Goal: Task Accomplishment & Management: Manage account settings

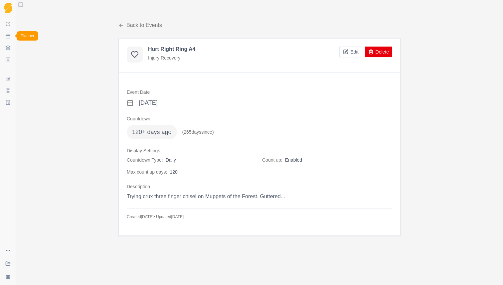
click at [7, 37] on icon at bounding box center [7, 37] width 0 height 0
select select "month"
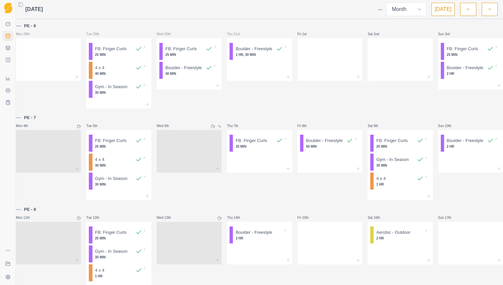
click at [437, 13] on button "[DATE]" at bounding box center [442, 9] width 23 height 13
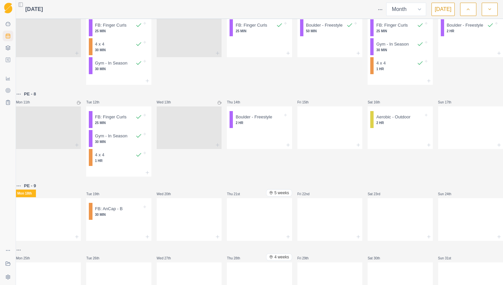
scroll to position [123, 0]
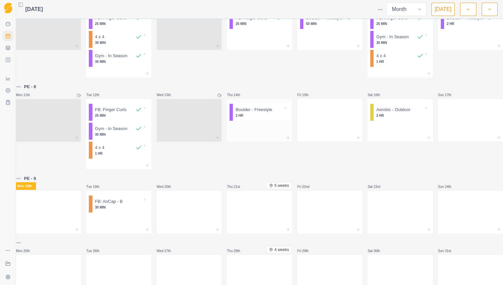
click at [263, 117] on p "2 HR" at bounding box center [258, 115] width 47 height 5
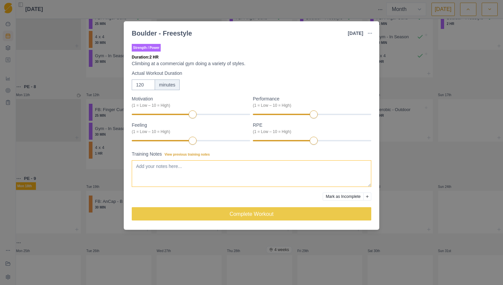
click at [238, 175] on textarea "Training Notes View previous training notes" at bounding box center [251, 173] width 239 height 27
click at [338, 140] on div "7" at bounding box center [312, 140] width 118 height 5
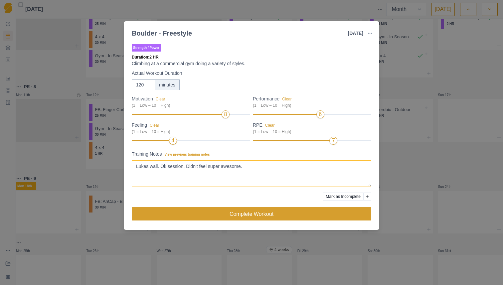
type textarea "Lukes wall. Ok session. Didn't feel super awesome."
click at [208, 213] on button "Complete Workout" at bounding box center [251, 213] width 239 height 13
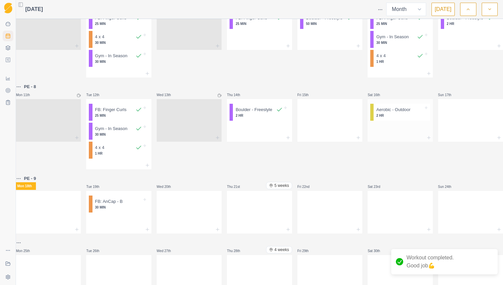
click at [397, 118] on p "2 HR" at bounding box center [399, 115] width 47 height 5
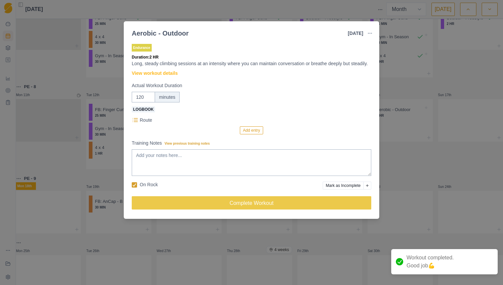
click at [249, 134] on button "Add entry" at bounding box center [251, 130] width 23 height 8
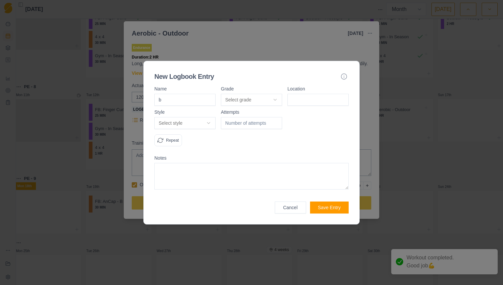
type input "bo"
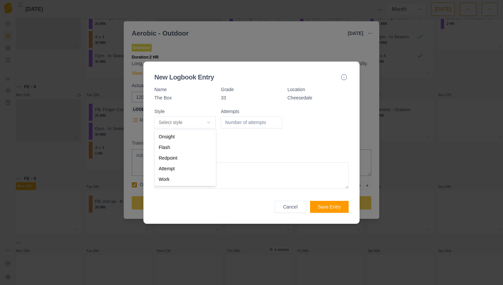
click at [194, 119] on body "Sequence Dashboard Planner Workouts Plans Performance Metrics Goals Tests Coach…" at bounding box center [251, 142] width 503 height 285
select select "work"
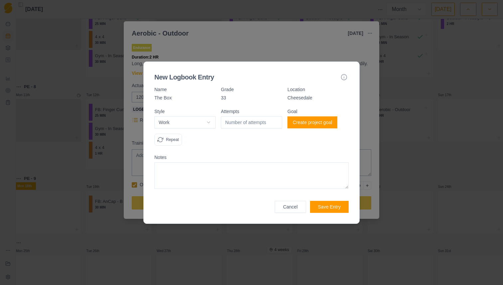
click at [252, 121] on input "number" at bounding box center [251, 122] width 61 height 12
type input "1"
click at [231, 171] on textarea at bounding box center [251, 175] width 194 height 27
type textarea "Warm up"
click at [328, 206] on button "Save Entry" at bounding box center [329, 207] width 39 height 12
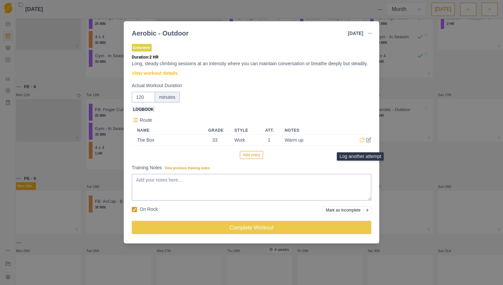
click at [361, 143] on icon at bounding box center [361, 139] width 5 height 5
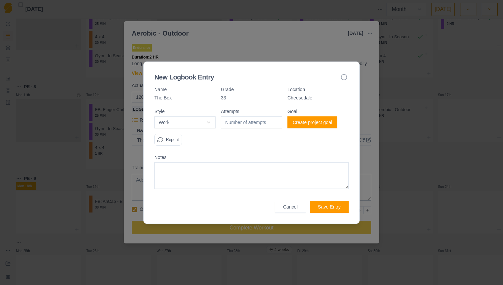
click at [185, 124] on body "Sequence Dashboard Planner Workouts Plans Performance Metrics Goals Tests Coach…" at bounding box center [251, 142] width 503 height 285
select select "attempt"
click at [245, 124] on input "number" at bounding box center [251, 122] width 61 height 12
type input "3"
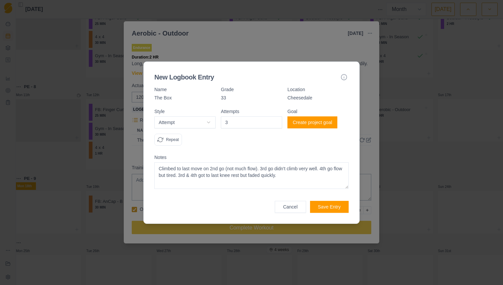
type textarea "Climbed to last move on 2nd go (not much flow). 3rd go didn't climb very well. …"
click at [327, 203] on button "Save Entry" at bounding box center [329, 207] width 39 height 12
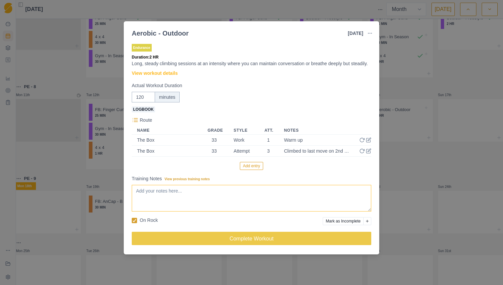
click at [324, 204] on textarea "Training Notes View previous training notes" at bounding box center [251, 198] width 239 height 27
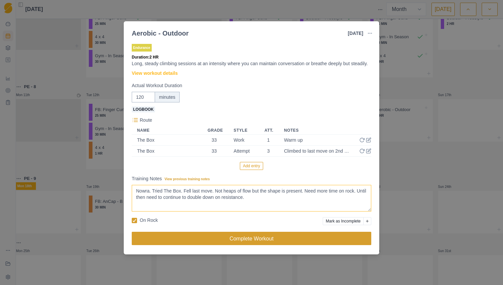
type textarea "Nowra. Tried The Box. Fell last move. Not heaps of flow but the shape is presen…"
click at [318, 245] on button "Complete Workout" at bounding box center [251, 238] width 239 height 13
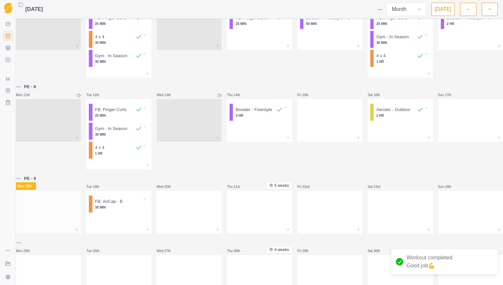
click at [61, 213] on div at bounding box center [48, 210] width 65 height 29
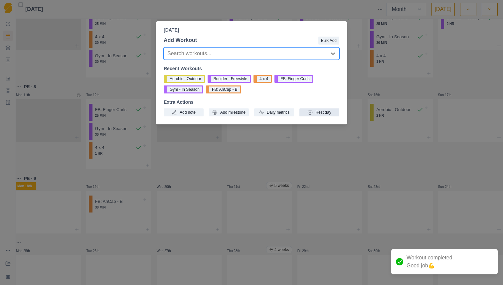
click at [314, 112] on button "Rest day" at bounding box center [319, 112] width 40 height 8
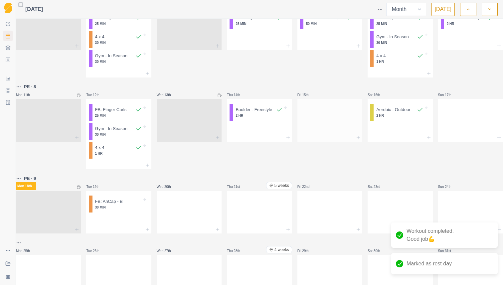
click at [319, 120] on div at bounding box center [329, 118] width 65 height 29
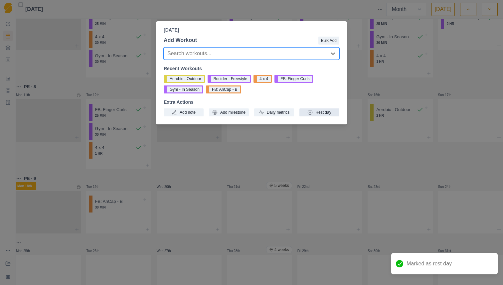
click at [317, 112] on button "Rest day" at bounding box center [319, 112] width 40 height 8
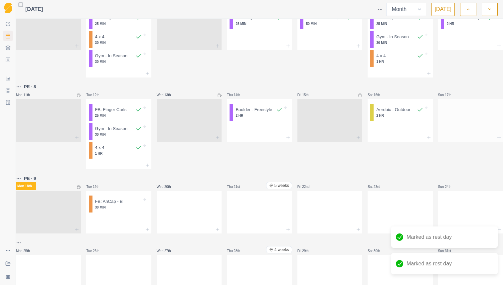
click at [452, 127] on div at bounding box center [470, 118] width 65 height 29
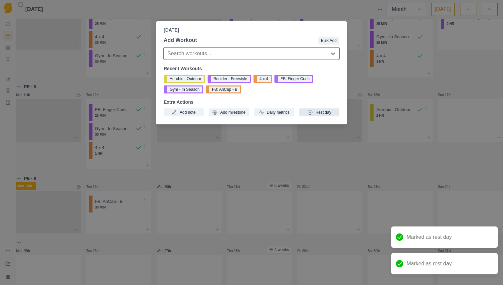
click at [329, 112] on button "Rest day" at bounding box center [319, 112] width 40 height 8
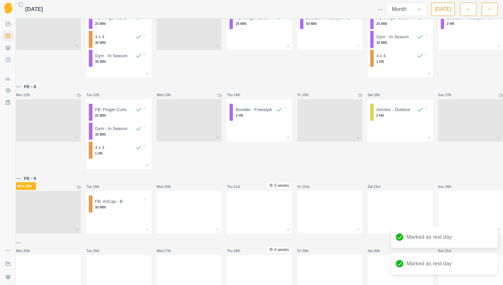
scroll to position [139, 0]
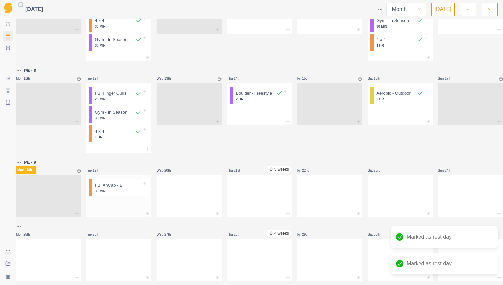
click at [128, 209] on div at bounding box center [118, 204] width 65 height 11
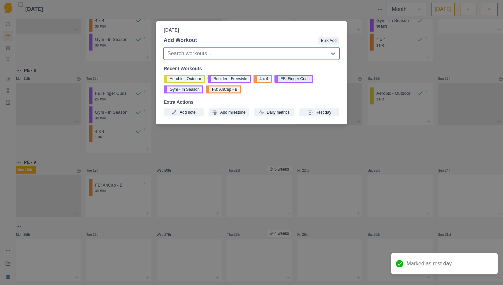
click at [305, 80] on button "FB: Finger Curls" at bounding box center [293, 79] width 39 height 8
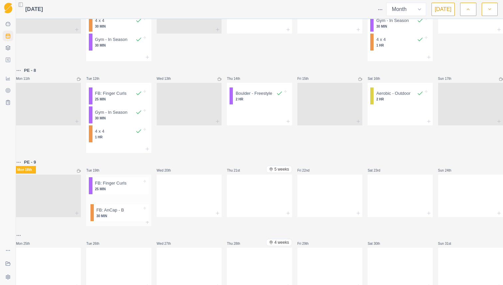
drag, startPoint x: 132, startPoint y: 193, endPoint x: 130, endPoint y: 214, distance: 21.7
click at [130, 214] on div "FB: AnCap - B 30 MIN FB: Finger Curls 25 MIN" at bounding box center [118, 197] width 65 height 44
click at [131, 225] on div at bounding box center [118, 221] width 65 height 8
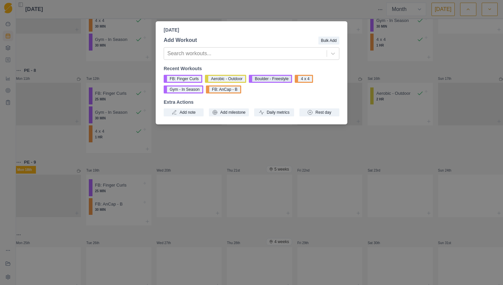
click at [272, 79] on button "Boulder - Freestyle" at bounding box center [270, 79] width 43 height 8
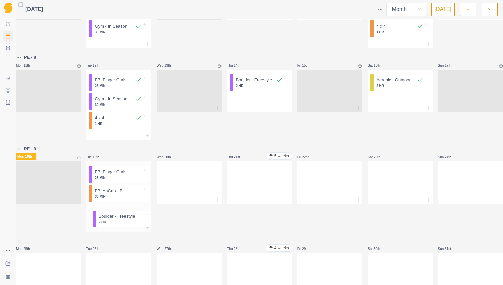
scroll to position [154, 0]
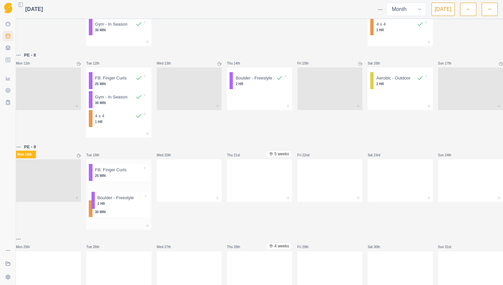
drag, startPoint x: 126, startPoint y: 234, endPoint x: 125, endPoint y: 199, distance: 35.3
click at [125, 199] on div "FB: Finger Curls 25 MIN FB: AnCap - B 30 MIN [GEOGRAPHIC_DATA] - Freestyle 2 HR" at bounding box center [118, 190] width 65 height 63
click at [183, 225] on div "Wed 20th" at bounding box center [189, 186] width 65 height 86
click at [393, 10] on select "Week Month" at bounding box center [406, 9] width 40 height 13
select select "week"
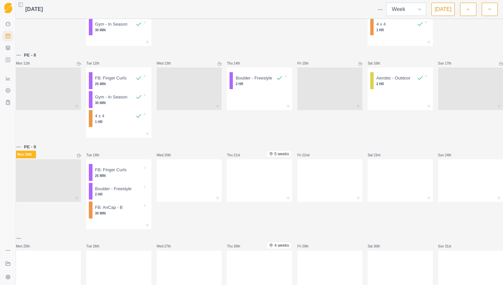
click at [388, 3] on select "Week Month" at bounding box center [406, 9] width 40 height 13
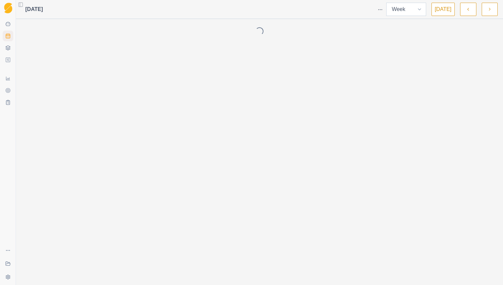
scroll to position [0, 0]
